Goal: Task Accomplishment & Management: Find specific page/section

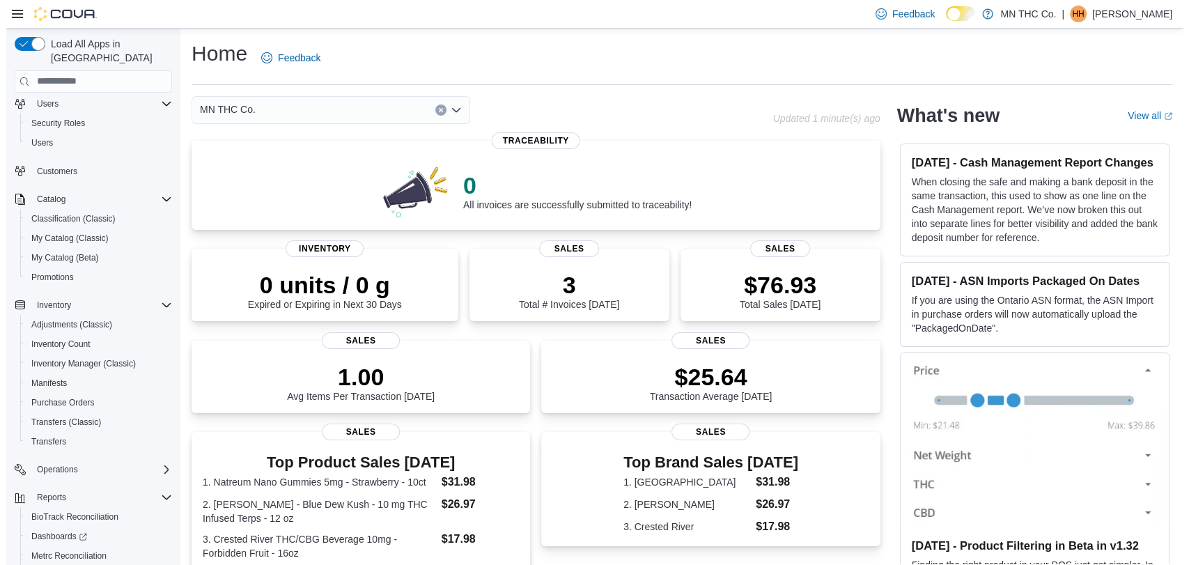
scroll to position [107, 0]
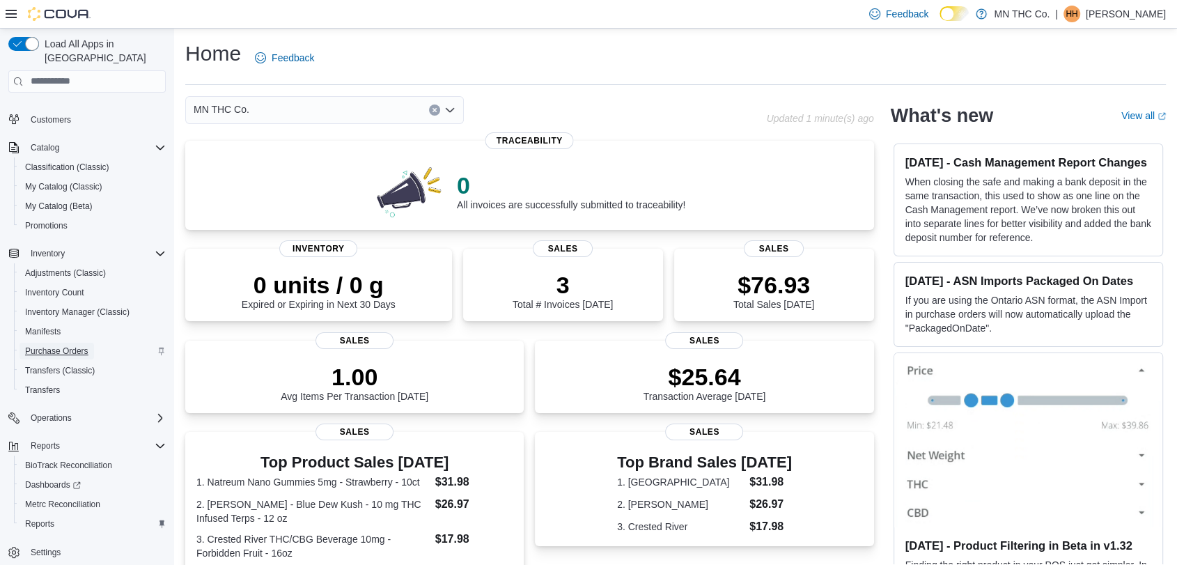
click at [40, 345] on span "Purchase Orders" at bounding box center [56, 350] width 63 height 11
